Goal: Task Accomplishment & Management: Use online tool/utility

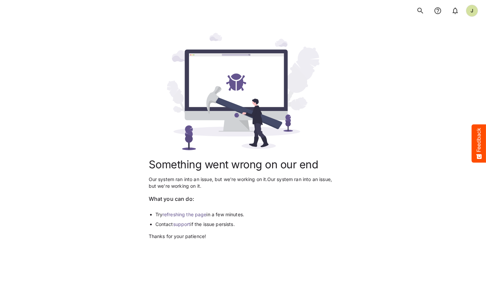
click at [188, 217] on link "refreshing the page" at bounding box center [185, 214] width 44 height 6
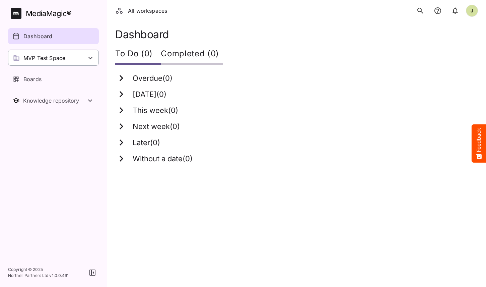
click at [79, 56] on div "MVP Test Space" at bounding box center [53, 58] width 91 height 16
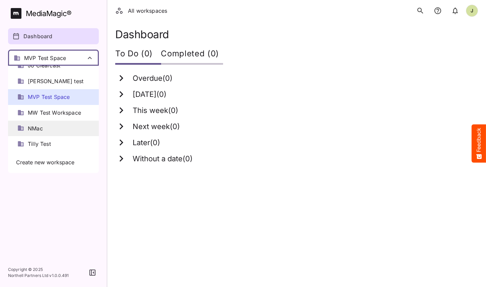
scroll to position [7, 0]
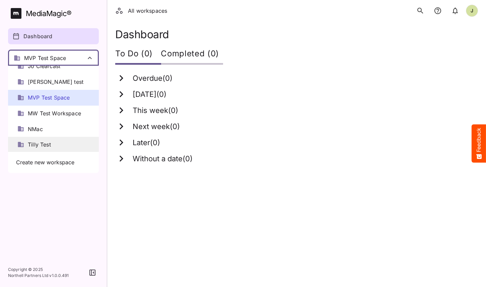
click at [49, 143] on span "Tilly Test" at bounding box center [39, 145] width 23 height 8
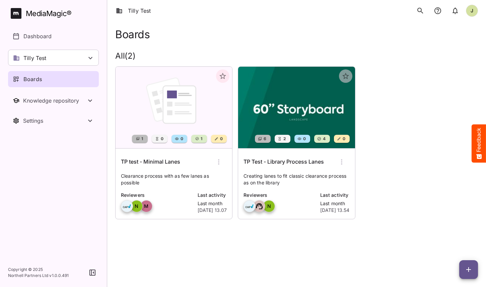
click at [169, 162] on h6 "TP test - Minimal Lanes" at bounding box center [150, 162] width 59 height 9
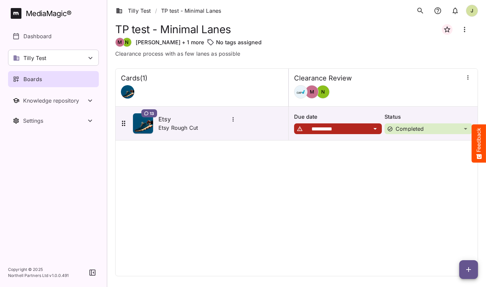
click at [468, 267] on icon "button" at bounding box center [469, 269] width 8 height 8
click at [393, 177] on div at bounding box center [243, 143] width 486 height 287
click at [43, 79] on div "Boards" at bounding box center [54, 79] width 82 height 8
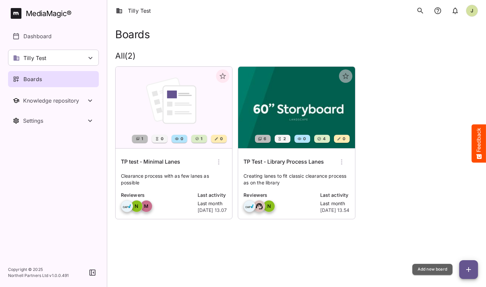
click at [467, 269] on icon "button" at bounding box center [469, 269] width 5 height 5
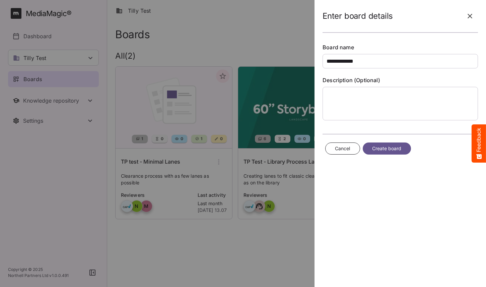
type input "**********"
click at [387, 148] on span "Create board" at bounding box center [386, 148] width 29 height 8
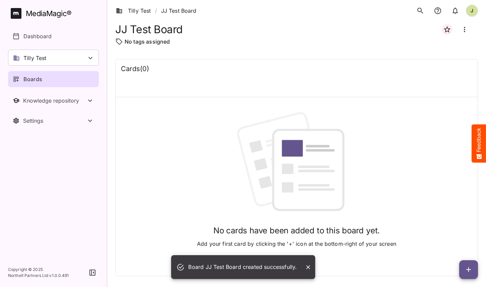
click at [469, 264] on button "button" at bounding box center [469, 269] width 19 height 19
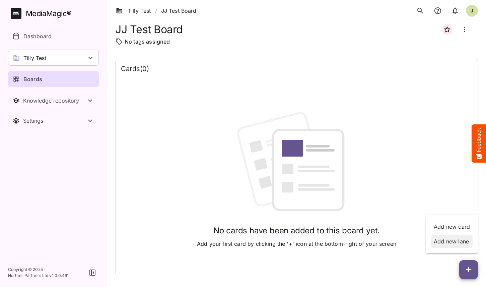
click at [455, 241] on p "Add new lane" at bounding box center [452, 241] width 36 height 8
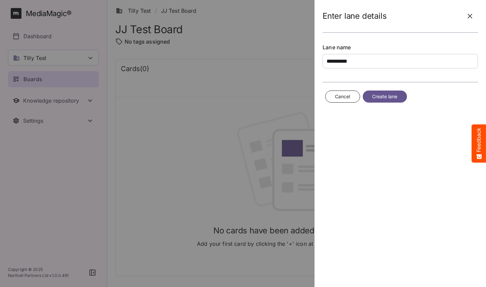
type input "**********"
click at [379, 99] on span "Create lane" at bounding box center [384, 97] width 25 height 8
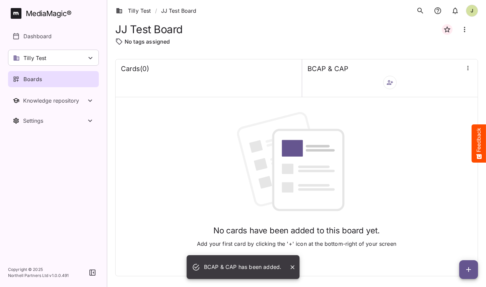
click at [391, 85] on icon "button" at bounding box center [390, 82] width 7 height 7
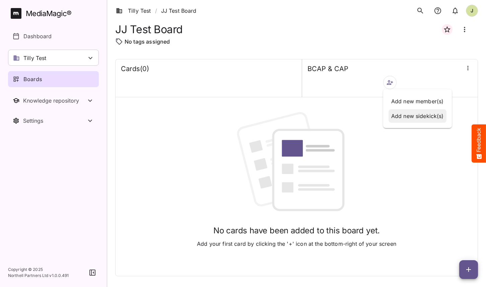
click at [404, 113] on p "Add new sidekick(s)" at bounding box center [417, 116] width 53 height 8
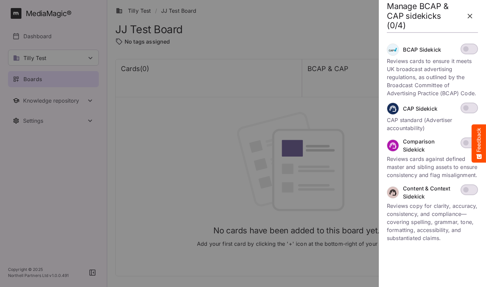
click at [471, 108] on span at bounding box center [469, 108] width 17 height 11
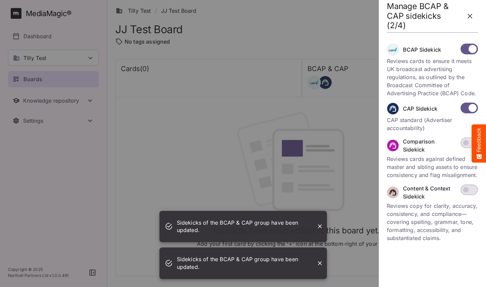
click at [472, 16] on icon "button" at bounding box center [470, 16] width 8 height 8
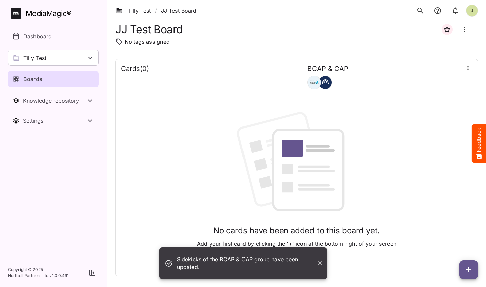
click at [467, 270] on icon "button" at bounding box center [469, 269] width 8 height 8
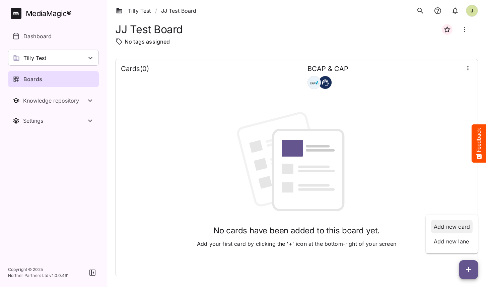
click at [453, 226] on p "Add new card" at bounding box center [452, 227] width 36 height 8
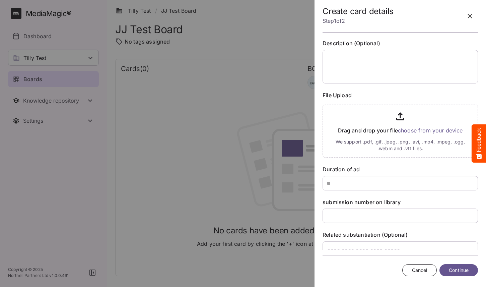
scroll to position [38, 0]
click at [373, 246] on div "Tilly Test / JJ Test Board J MediaMagic ® Dashboard Tilly Test Jo Clearcast [PE…" at bounding box center [243, 142] width 486 height 284
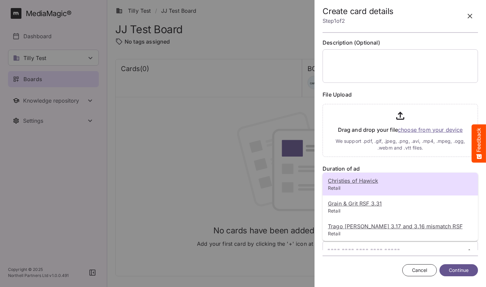
click at [385, 161] on div at bounding box center [243, 143] width 486 height 287
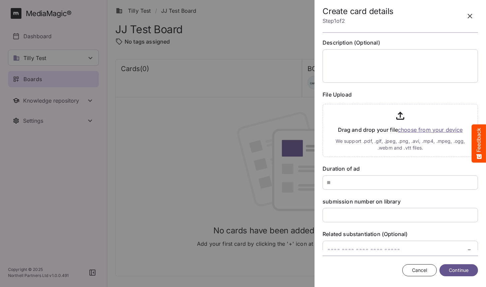
click at [467, 14] on icon "button" at bounding box center [470, 16] width 8 height 8
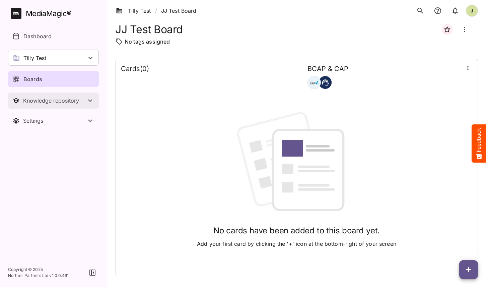
click at [58, 101] on div "Knowledge repository" at bounding box center [54, 100] width 63 height 7
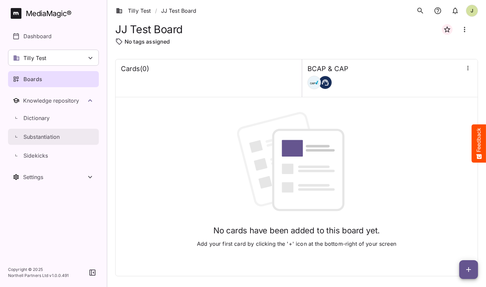
click at [48, 141] on link "Substantiation" at bounding box center [53, 137] width 91 height 16
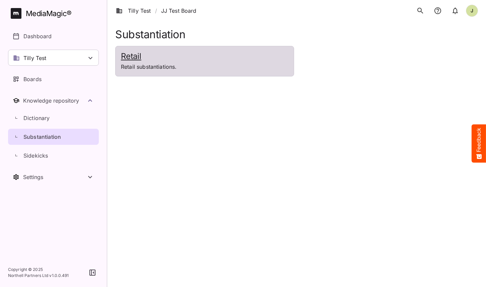
click at [200, 72] on div "Retail Retail substantiations." at bounding box center [205, 61] width 178 height 30
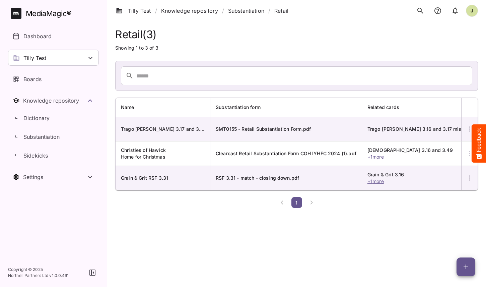
click at [465, 261] on button "button" at bounding box center [466, 266] width 19 height 19
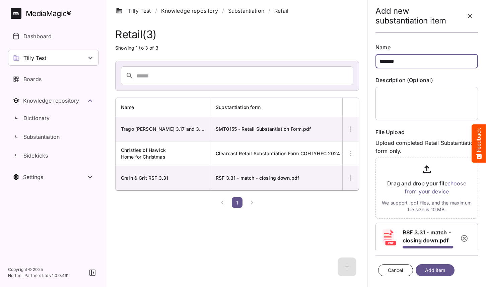
drag, startPoint x: 407, startPoint y: 63, endPoint x: 344, endPoint y: 63, distance: 63.0
click at [344, 63] on div "Add new substantiation item Name ****** Description (Optional) File Upload Uplo…" at bounding box center [243, 105] width 486 height 210
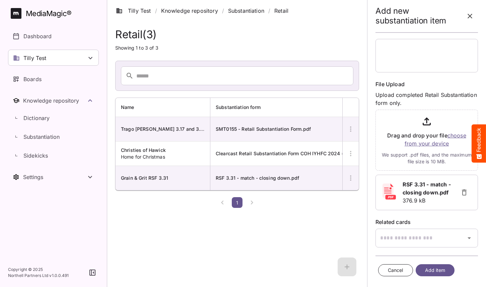
scroll to position [54, 0]
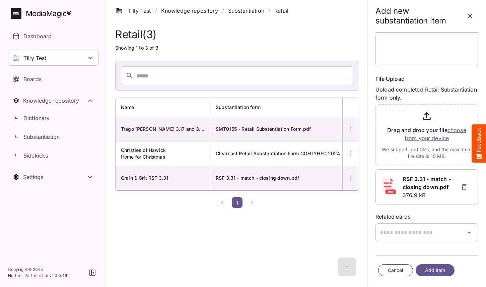
type input "**********"
click at [437, 273] on span "Add item" at bounding box center [435, 270] width 20 height 8
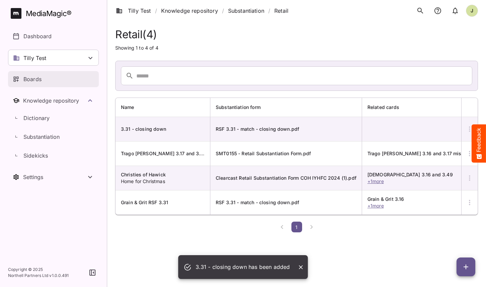
click at [42, 83] on div "Boards" at bounding box center [54, 79] width 82 height 8
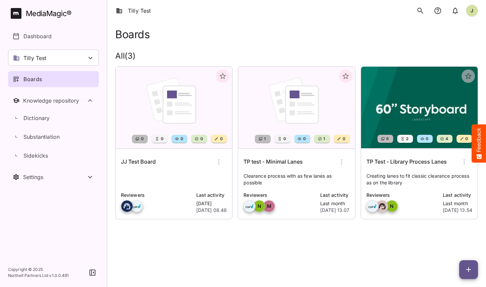
click at [149, 171] on div "JJ Test Board Reviewers Last activity [DATE] [DATE] 08.48" at bounding box center [174, 183] width 117 height 70
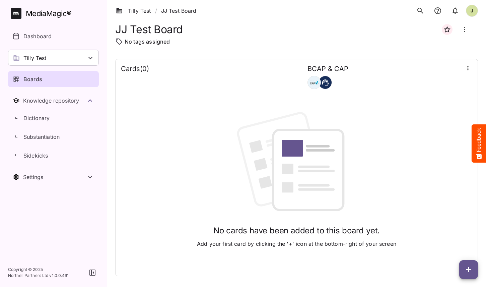
click at [463, 269] on span "button" at bounding box center [469, 269] width 19 height 8
click at [457, 226] on p "Add new card" at bounding box center [452, 227] width 36 height 8
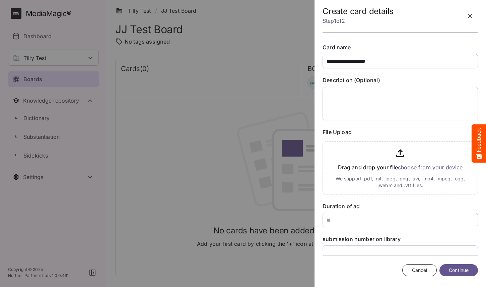
type input "**********"
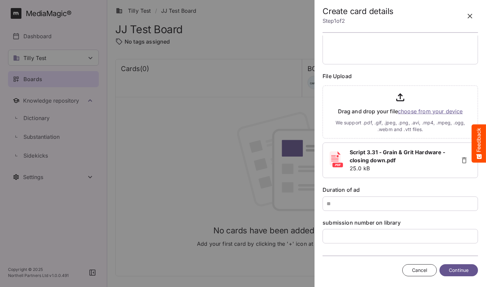
scroll to position [95, 0]
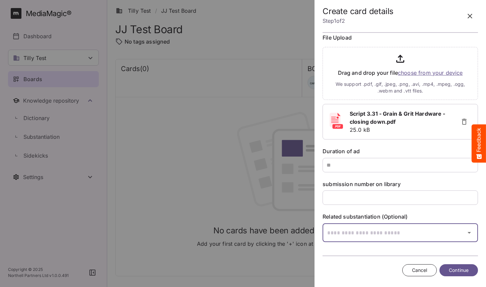
click at [371, 227] on div "Tilly Test / JJ Test Board J MediaMagic ® Dashboard Tilly Test Jo Clearcast [PE…" at bounding box center [243, 142] width 486 height 284
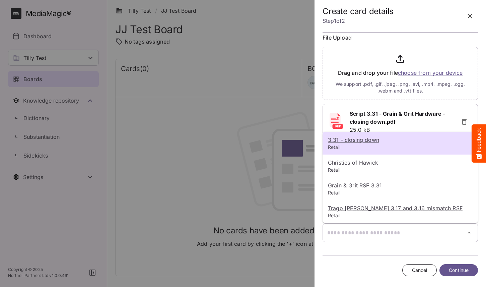
click at [364, 141] on u "3.31 - closing down" at bounding box center [353, 139] width 51 height 7
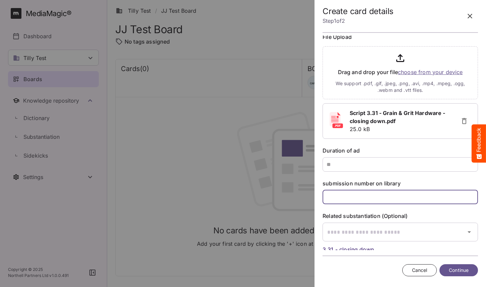
click at [367, 196] on input "text" at bounding box center [401, 197] width 156 height 14
type input "****"
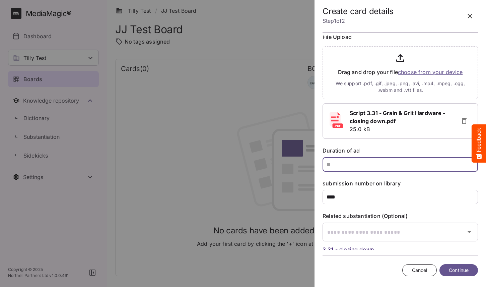
click at [372, 165] on input "text" at bounding box center [401, 164] width 156 height 14
type input "**"
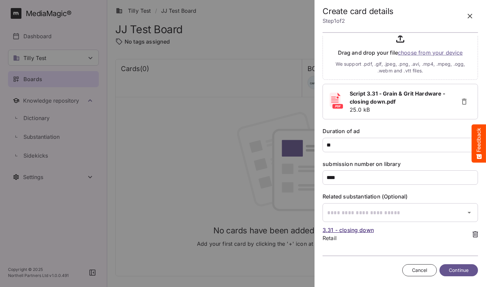
click at [455, 269] on span "Continue" at bounding box center [459, 270] width 20 height 8
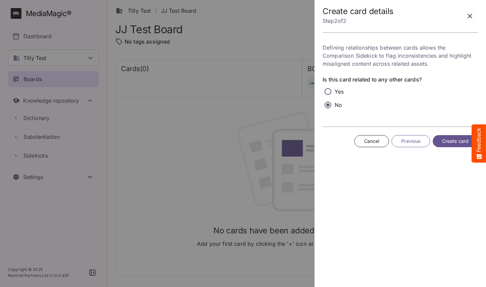
click at [455, 139] on span "Create card" at bounding box center [455, 141] width 26 height 8
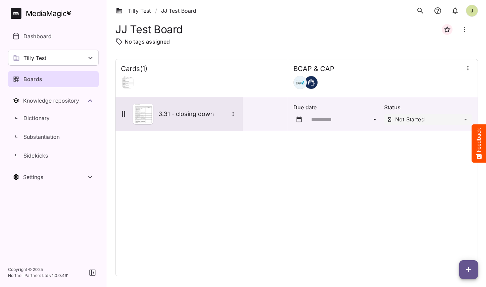
click at [198, 113] on h5 "3.31 - closing down" at bounding box center [194, 114] width 70 height 8
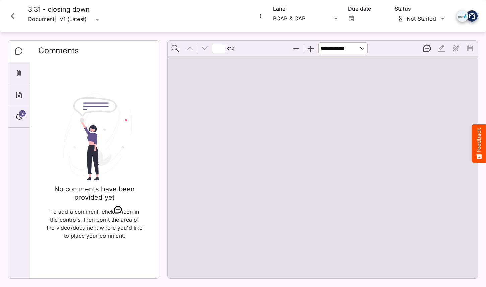
type input "*"
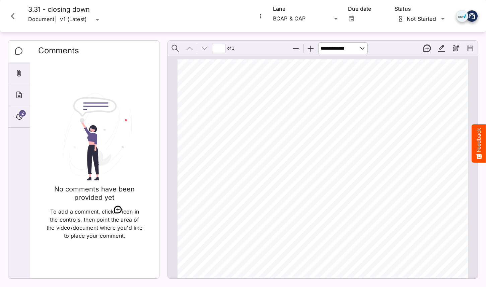
scroll to position [3, 0]
click at [21, 114] on span "2" at bounding box center [22, 113] width 7 height 7
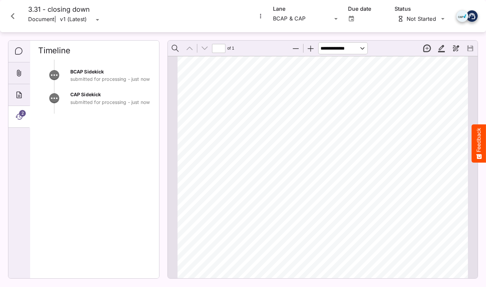
click at [22, 52] on icon "Comments" at bounding box center [18, 50] width 7 height 7
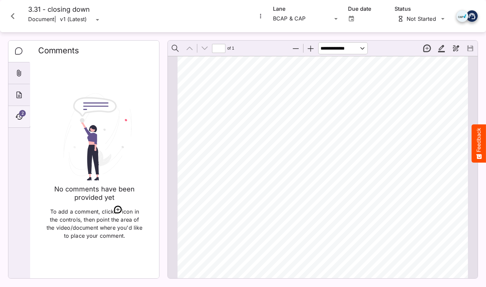
click at [13, 119] on div "2" at bounding box center [18, 117] width 21 height 22
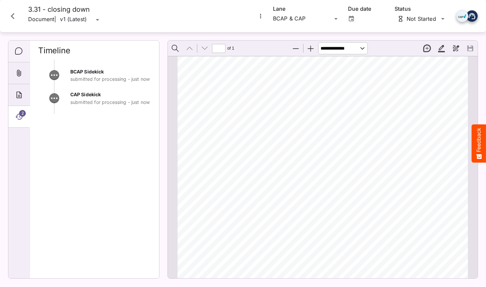
click at [19, 48] on icon "Comments" at bounding box center [18, 50] width 7 height 7
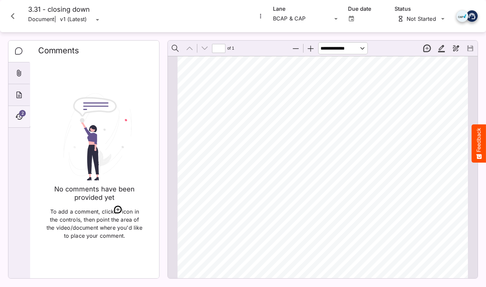
click at [17, 123] on div "2" at bounding box center [18, 117] width 21 height 22
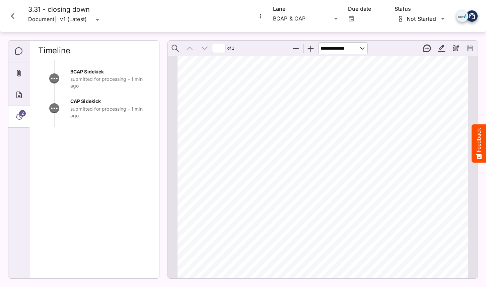
click at [13, 13] on icon "Close card" at bounding box center [13, 16] width 12 height 12
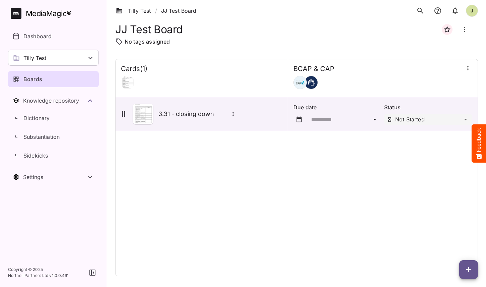
click at [57, 80] on div "Boards" at bounding box center [54, 79] width 82 height 8
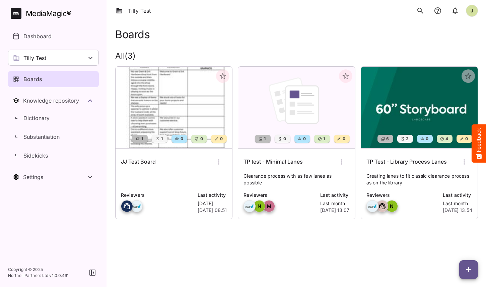
click at [145, 169] on div "JJ Test Board" at bounding box center [174, 162] width 106 height 16
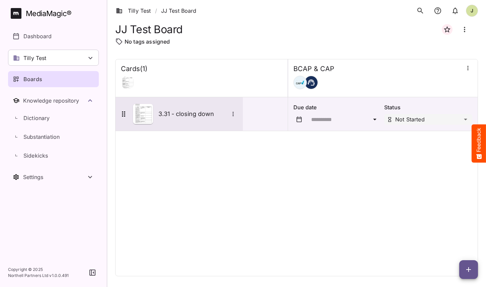
click at [167, 100] on div "3.31 - closing down" at bounding box center [179, 114] width 127 height 34
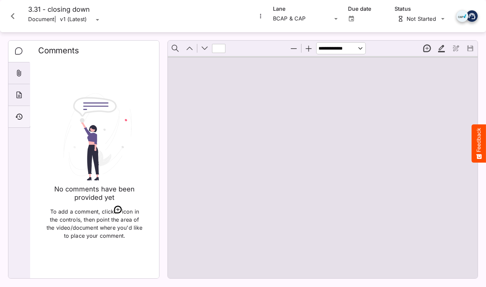
click at [20, 116] on icon "Timeline" at bounding box center [19, 117] width 8 height 8
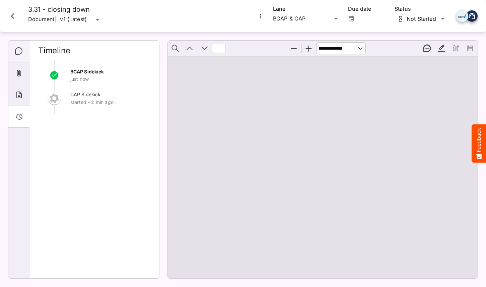
click at [19, 58] on div "Comments" at bounding box center [18, 52] width 21 height 22
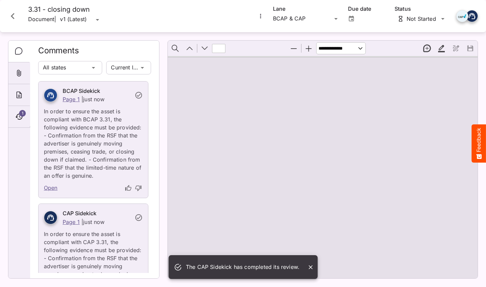
click at [82, 183] on div "Open" at bounding box center [94, 189] width 110 height 18
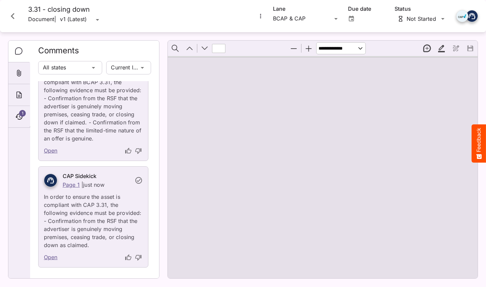
click at [119, 208] on p "In order to ensure the asset is compliant with CAP 3.31, the following evidence…" at bounding box center [93, 219] width 99 height 60
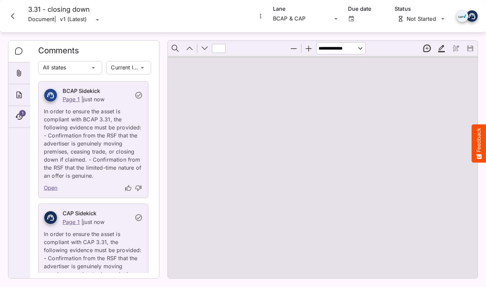
click at [101, 149] on p "In order to ensure the asset is compliant with BCAP 3.31, the following evidenc…" at bounding box center [93, 141] width 99 height 76
click at [52, 187] on link "Open" at bounding box center [51, 188] width 14 height 9
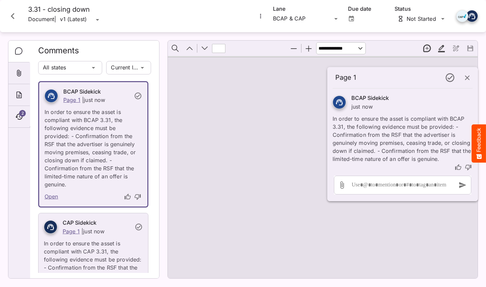
click at [470, 77] on icon "button" at bounding box center [468, 78] width 8 height 8
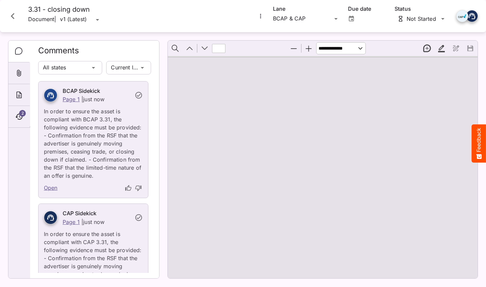
type input "*"
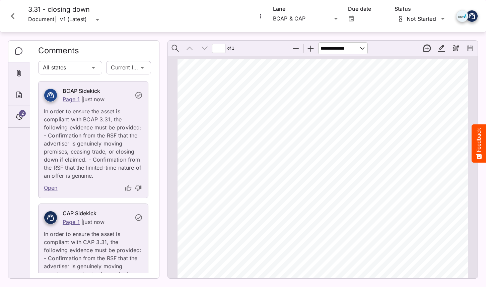
scroll to position [3, 0]
click at [112, 148] on p "In order to ensure the asset is compliant with BCAP 3.31, the following evidenc…" at bounding box center [93, 141] width 99 height 76
click at [13, 13] on icon "Close card" at bounding box center [13, 16] width 12 height 12
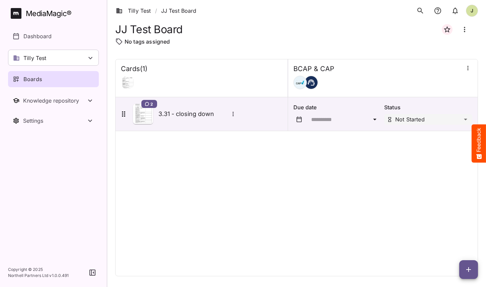
click at [233, 213] on div "Cards ( 1 ) BCAP & CAP 2 3.31 - closing down Due date Status Not Started" at bounding box center [296, 167] width 363 height 217
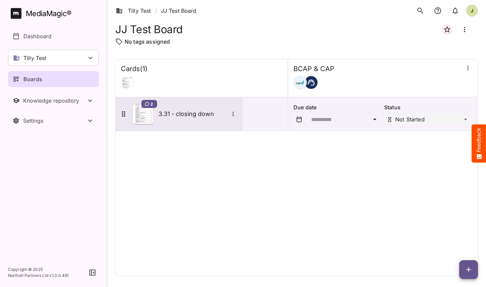
click at [184, 119] on div "2 3.31 - closing down" at bounding box center [179, 114] width 118 height 20
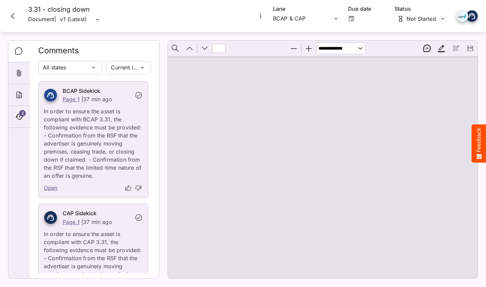
click at [68, 165] on p "In order to ensure the asset is compliant with BCAP 3.31, the following evidenc…" at bounding box center [93, 141] width 99 height 76
click at [11, 16] on icon "Close card" at bounding box center [13, 16] width 4 height 6
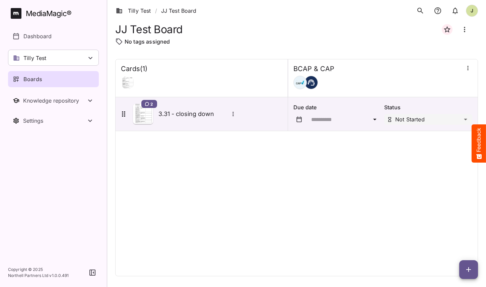
click at [261, 196] on div "Cards ( 1 ) BCAP & CAP 2 3.31 - closing down Due date Status Not Started" at bounding box center [296, 167] width 363 height 217
